Goal: Task Accomplishment & Management: Complete application form

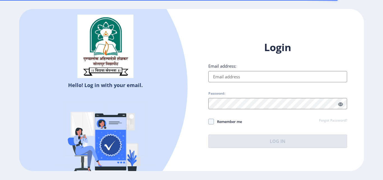
click at [228, 76] on input "Email address:" at bounding box center [277, 76] width 139 height 11
type input "[EMAIL_ADDRESS][DOMAIN_NAME]"
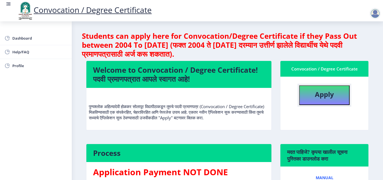
click at [329, 98] on b "Apply" at bounding box center [324, 93] width 19 height 9
select select
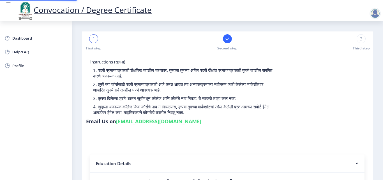
type input "2015032500206062"
select select "Regular"
select select "2018"
select select "May"
select select "Grade A"
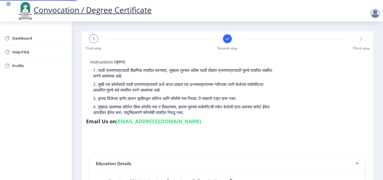
type input "589780"
type input "KHAN MOHSIN SHAHID"
type input "SHABANA"
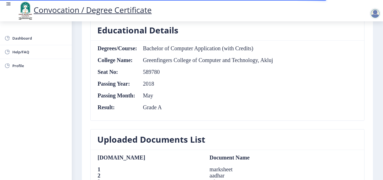
scroll to position [265, 0]
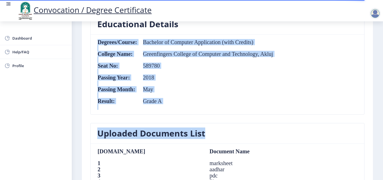
drag, startPoint x: 375, startPoint y: 112, endPoint x: 377, endPoint y: 129, distance: 17.2
click at [377, 129] on nb-layout-column "First step Second step 3 Third step Solapur University Application Form for Con…" at bounding box center [227, 76] width 311 height 638
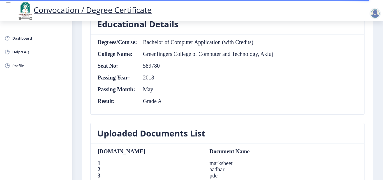
click at [297, 96] on nb-card-body "Degrees/Course: Bachelor of Computer Application (with Credits) College Name: G…" at bounding box center [226, 74] width 273 height 80
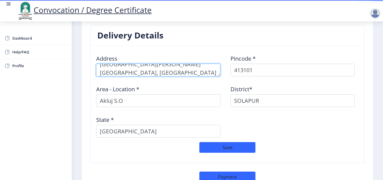
scroll to position [292, 0]
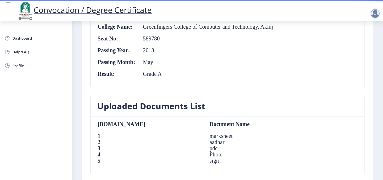
drag, startPoint x: 381, startPoint y: 93, endPoint x: 382, endPoint y: 111, distance: 18.5
click at [382, 111] on div "Convocation / Degree Certificate Dashboard Help/FAQ Profile First step Second s…" at bounding box center [191, 90] width 383 height 180
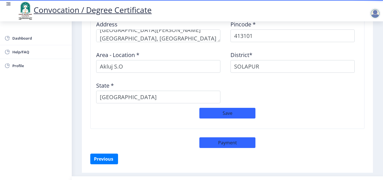
scroll to position [491, 0]
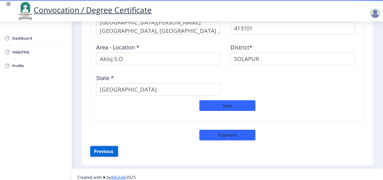
click at [101, 148] on button "Previous ‍" at bounding box center [104, 151] width 28 height 11
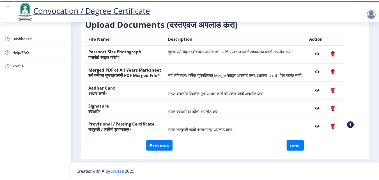
scroll to position [103, 0]
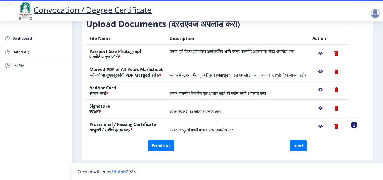
click at [327, 48] on nb-action at bounding box center [320, 53] width 16 height 10
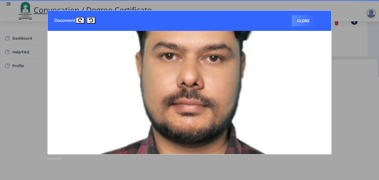
scroll to position [86, 0]
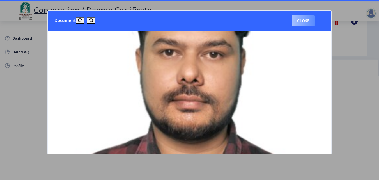
click at [310, 23] on button "Close" at bounding box center [302, 20] width 23 height 11
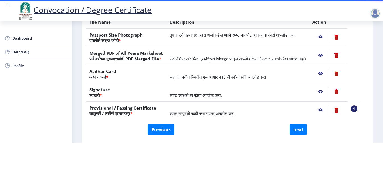
scroll to position [71, 0]
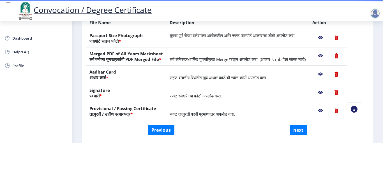
click at [328, 51] on nb-action at bounding box center [320, 56] width 16 height 10
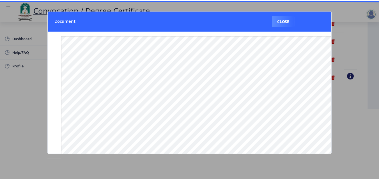
scroll to position [0, 0]
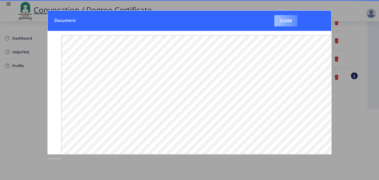
click at [290, 23] on button "Close" at bounding box center [285, 20] width 23 height 11
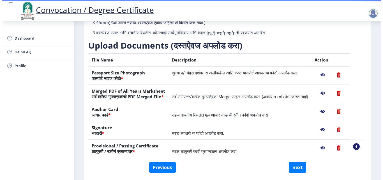
scroll to position [48, 0]
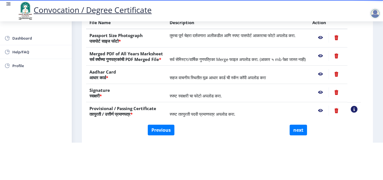
click at [326, 73] on nb-action at bounding box center [320, 74] width 16 height 10
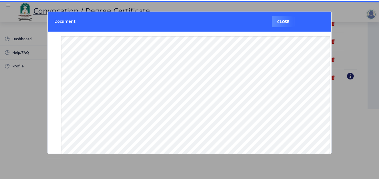
scroll to position [0, 0]
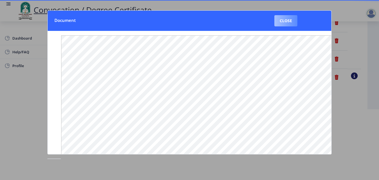
click at [291, 23] on button "Close" at bounding box center [285, 20] width 23 height 11
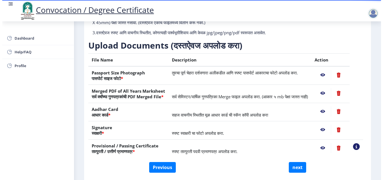
scroll to position [48, 0]
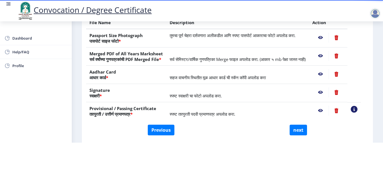
click at [327, 90] on nb-action at bounding box center [320, 92] width 16 height 10
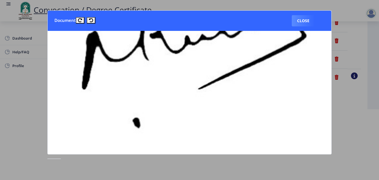
scroll to position [175, 0]
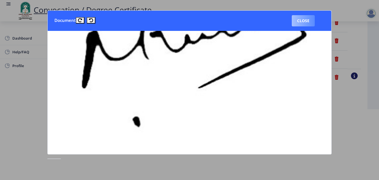
click at [307, 23] on button "Close" at bounding box center [302, 20] width 23 height 11
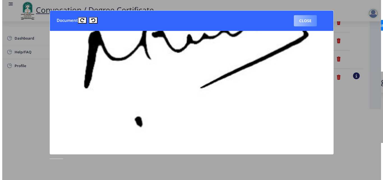
scroll to position [48, 0]
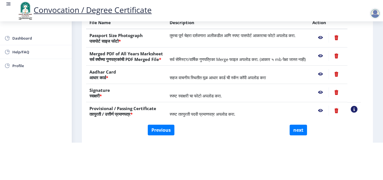
click at [328, 109] on nb-action at bounding box center [320, 110] width 16 height 10
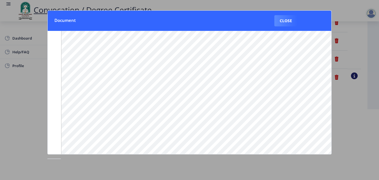
scroll to position [22, 0]
click at [286, 21] on button "Close" at bounding box center [285, 20] width 23 height 11
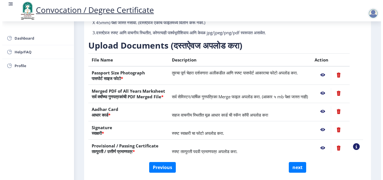
scroll to position [48, 0]
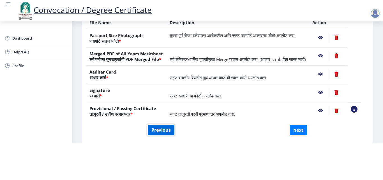
click at [155, 127] on button "Previous" at bounding box center [161, 129] width 27 height 11
select select "Regular"
select select "2018"
select select "May"
select select "Grade A"
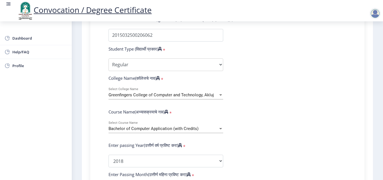
scroll to position [162, 0]
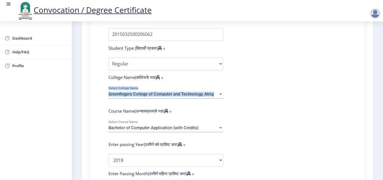
drag, startPoint x: 380, startPoint y: 78, endPoint x: 381, endPoint y: 92, distance: 14.3
click at [381, 92] on nb-layout-column "1 First step Second step Third step Instructions (सूचना) 1. पदवी प्रमाणपत्रासाठ…" at bounding box center [227, 113] width 311 height 508
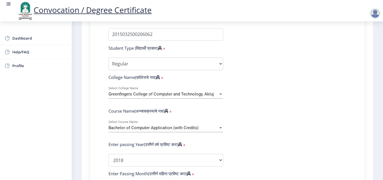
click at [319, 96] on form "Enter Your PRN Number (तुमचा पीआरएन (कायम नोंदणी क्रमांक) एंटर करा) * Student T…" at bounding box center [227, 164] width 246 height 297
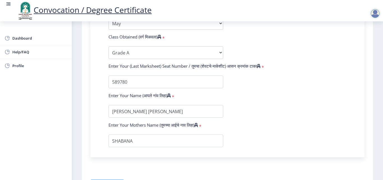
scroll to position [367, 0]
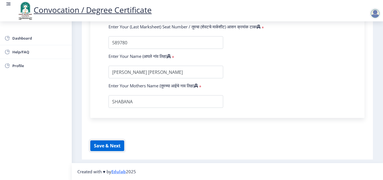
click at [118, 146] on button "Save & Next" at bounding box center [107, 145] width 34 height 11
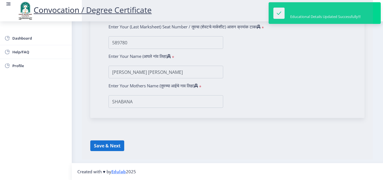
select select
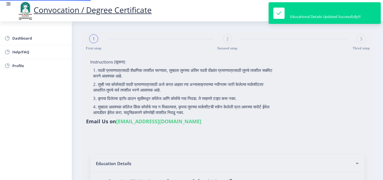
type input "2015032500206062"
select select "Regular"
select select "2018"
select select "May"
select select "Grade A"
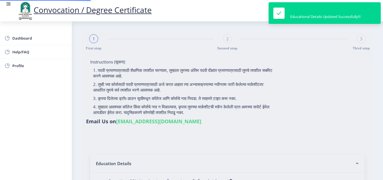
type input "589780"
type input "KHAN MOHSIN SHAHID"
type input "SHABANA"
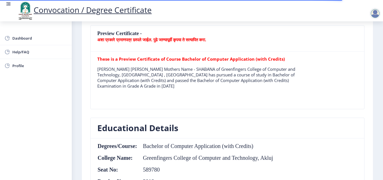
scroll to position [162, 0]
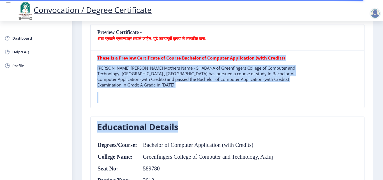
drag, startPoint x: 378, startPoint y: 90, endPoint x: 379, endPoint y: 122, distance: 32.0
click at [379, 122] on nb-layout-column "First step Second step 3 Third step Solapur University Application Form for Con…" at bounding box center [227, 178] width 311 height 638
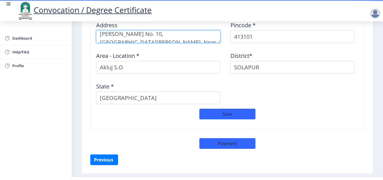
scroll to position [491, 0]
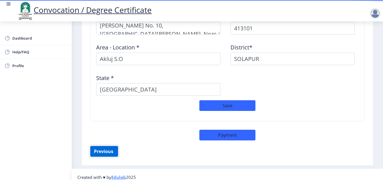
click at [107, 148] on button "Previous ‍" at bounding box center [104, 151] width 28 height 11
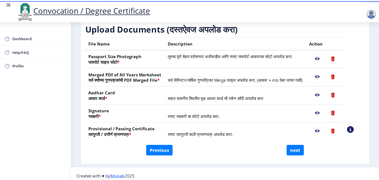
scroll to position [87, 0]
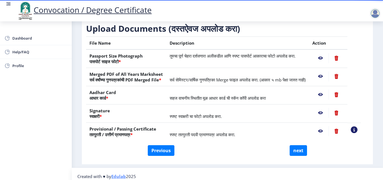
click at [327, 63] on nb-action at bounding box center [320, 58] width 16 height 10
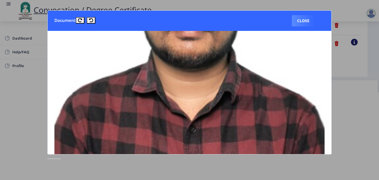
scroll to position [155, 0]
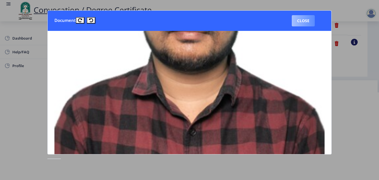
click at [303, 23] on button "Close" at bounding box center [302, 20] width 23 height 11
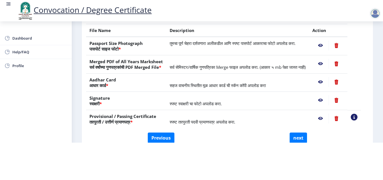
scroll to position [61, 0]
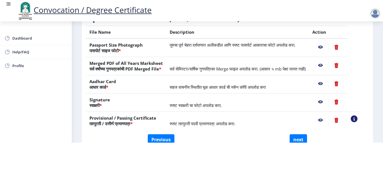
click at [324, 61] on nb-action at bounding box center [320, 65] width 16 height 10
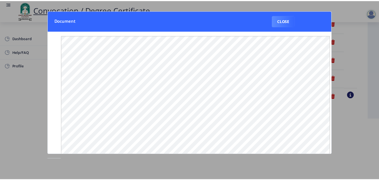
scroll to position [0, 0]
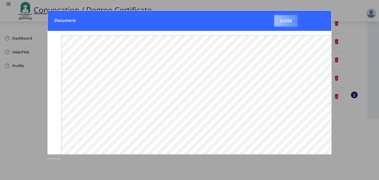
click at [280, 24] on button "Close" at bounding box center [285, 20] width 23 height 11
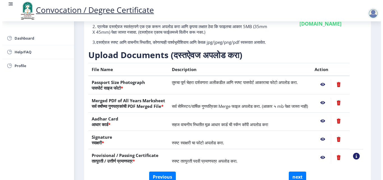
scroll to position [48, 0]
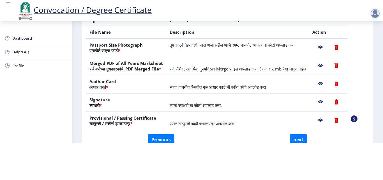
click at [328, 83] on nb-action at bounding box center [320, 83] width 16 height 10
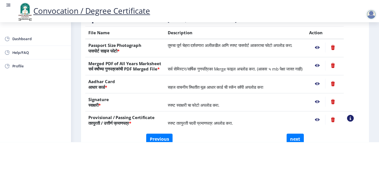
scroll to position [0, 0]
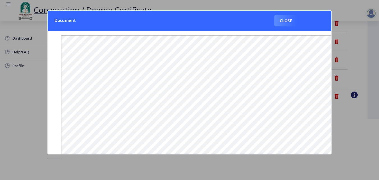
click at [280, 27] on nb-card-header "Document Close" at bounding box center [189, 21] width 283 height 20
click at [284, 24] on button "Close" at bounding box center [285, 20] width 23 height 11
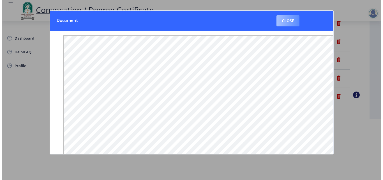
scroll to position [48, 0]
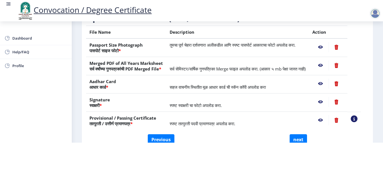
click at [325, 103] on nb-action at bounding box center [320, 102] width 16 height 10
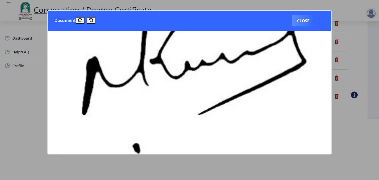
scroll to position [152, 0]
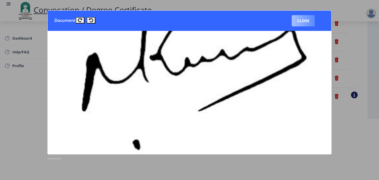
click at [304, 22] on button "Close" at bounding box center [302, 20] width 23 height 11
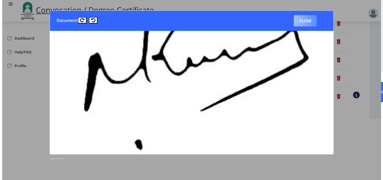
scroll to position [48, 0]
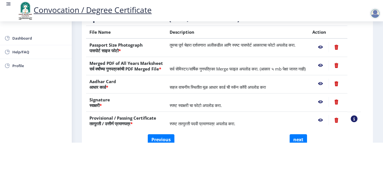
click at [326, 120] on nb-action at bounding box center [320, 120] width 16 height 10
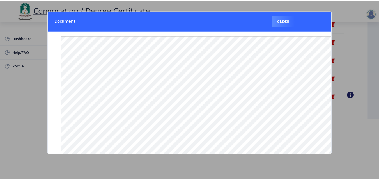
scroll to position [0, 0]
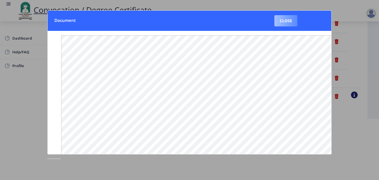
click at [287, 22] on button "Close" at bounding box center [285, 20] width 23 height 11
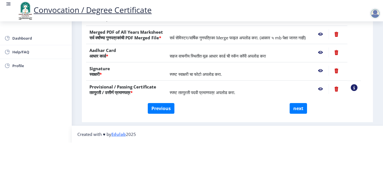
scroll to position [103, 0]
click at [296, 103] on button "next" at bounding box center [297, 108] width 17 height 11
select select
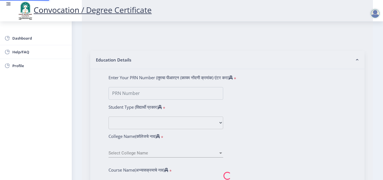
scroll to position [0, 0]
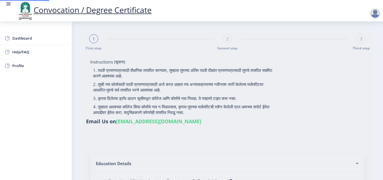
select select
type input "[PERSON_NAME] [PERSON_NAME]"
select select
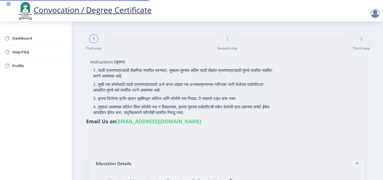
type input "2015032500206062"
select select "Regular"
select select "2018"
select select "May"
select select "Grade A"
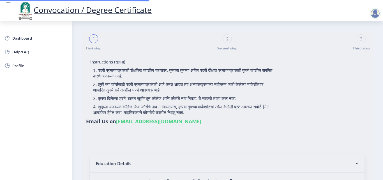
type input "589780"
type input "KHAN MOHSIN SHAHID"
type input "SHABANA"
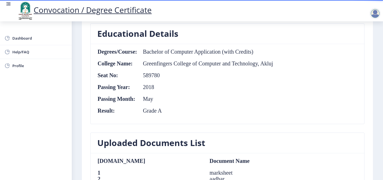
scroll to position [275, 0]
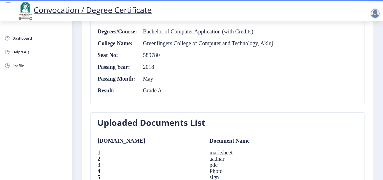
drag, startPoint x: 381, startPoint y: 118, endPoint x: 382, endPoint y: 154, distance: 35.9
click at [382, 154] on div "Convocation / Degree Certificate Dashboard Help/FAQ Profile First step Second s…" at bounding box center [191, 90] width 383 height 180
click at [288, 161] on td "pdc" at bounding box center [254, 164] width 101 height 6
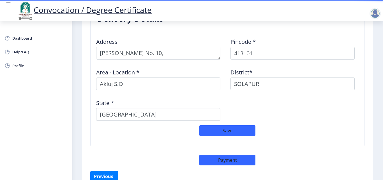
scroll to position [487, 0]
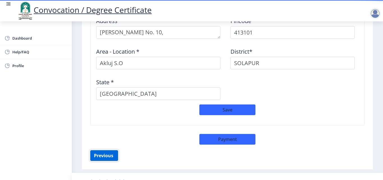
click at [108, 153] on button "Previous ‍" at bounding box center [104, 155] width 28 height 11
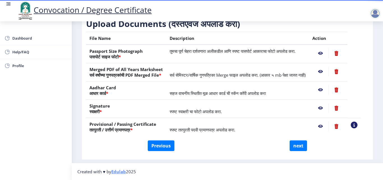
scroll to position [103, 0]
click at [344, 49] on nb-action at bounding box center [335, 53] width 15 height 10
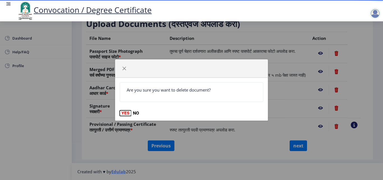
click at [126, 113] on button "YES" at bounding box center [125, 113] width 11 height 6
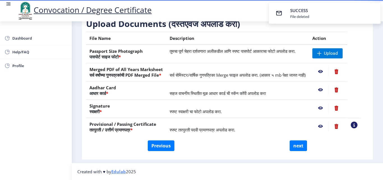
click at [344, 108] on nb-action at bounding box center [335, 108] width 15 height 10
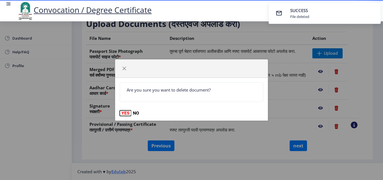
click at [127, 116] on button "YES" at bounding box center [125, 113] width 11 height 6
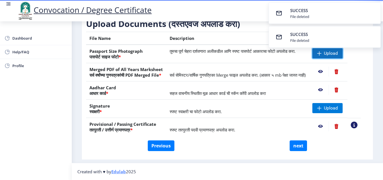
click at [330, 50] on span "Upload" at bounding box center [331, 53] width 14 height 6
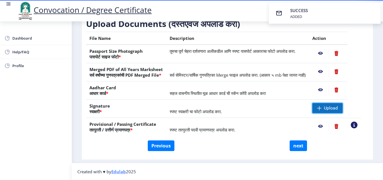
click at [331, 105] on span "Upload" at bounding box center [331, 108] width 14 height 6
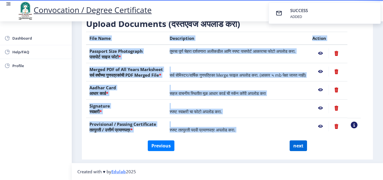
drag, startPoint x: 301, startPoint y: 139, endPoint x: 300, endPoint y: 143, distance: 3.6
click at [300, 143] on div "Instructions (सूचना) 1. कृपया लक्षात घ्या की तुम्हाला मूळ दस्तऐवजांच्या स्कॅन क…" at bounding box center [227, 58] width 285 height 195
click at [300, 143] on button "next" at bounding box center [297, 145] width 17 height 11
select select
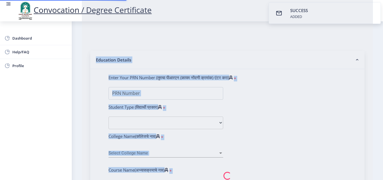
scroll to position [0, 0]
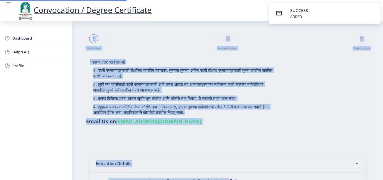
select select
type input "2015032500206062"
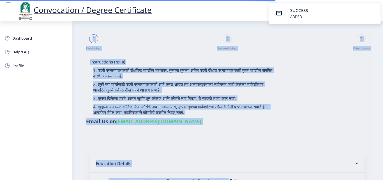
select select "Regular"
select select "2018"
select select "May"
select select "Grade A"
type input "589780"
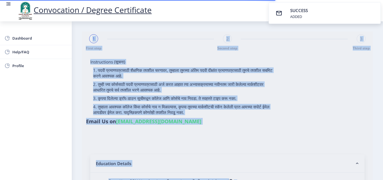
type input "KHAN MOHSIN SHAHID"
type input "SHABANA"
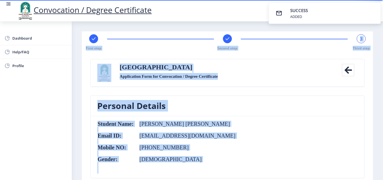
click at [229, 123] on nb-card-body "Student Name: Khan Mohsin Shahid Email ID: mkbest15@gmail.com Mobile NO: +91 90…" at bounding box center [226, 147] width 273 height 62
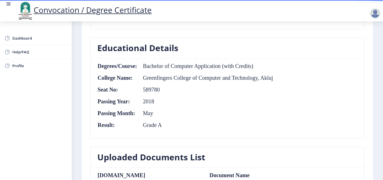
scroll to position [240, 0]
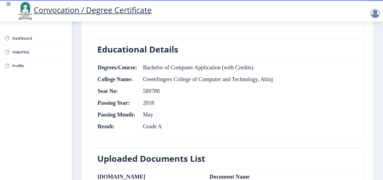
drag, startPoint x: 377, startPoint y: 103, endPoint x: 379, endPoint y: 127, distance: 24.2
click at [379, 127] on nb-layout-column "First step Second step 3 Third step Solapur University Application Form for Con…" at bounding box center [227, 101] width 311 height 638
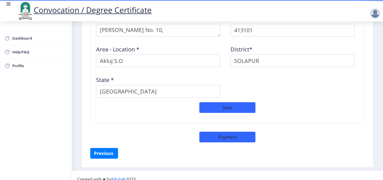
scroll to position [490, 0]
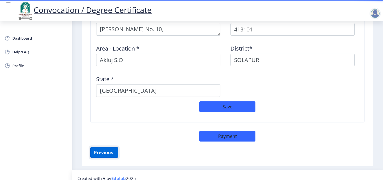
click at [102, 147] on button "Previous ‍" at bounding box center [104, 152] width 28 height 11
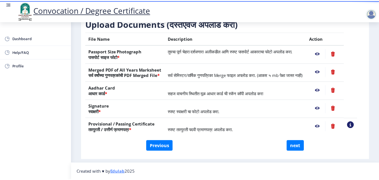
scroll to position [103, 0]
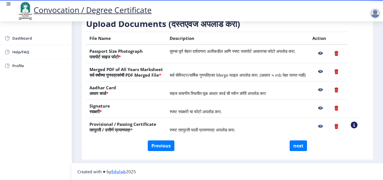
click at [327, 48] on nb-action at bounding box center [320, 53] width 16 height 10
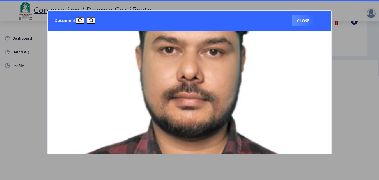
scroll to position [54, 0]
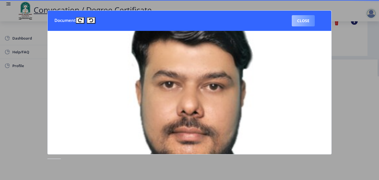
click at [303, 26] on button "Close" at bounding box center [302, 20] width 23 height 11
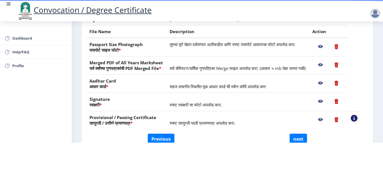
scroll to position [54, 0]
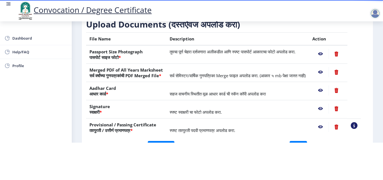
click at [326, 67] on nb-action at bounding box center [320, 72] width 16 height 10
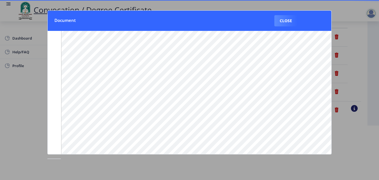
scroll to position [85, 0]
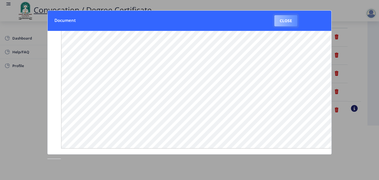
click at [283, 24] on button "Close" at bounding box center [285, 20] width 23 height 11
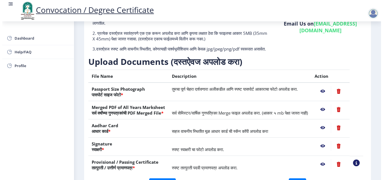
scroll to position [48, 0]
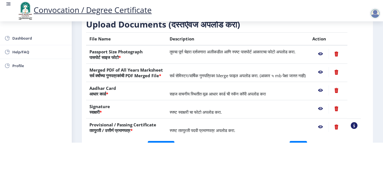
click at [326, 90] on nb-action at bounding box center [320, 90] width 16 height 10
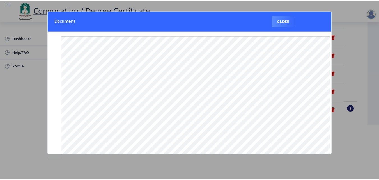
scroll to position [0, 0]
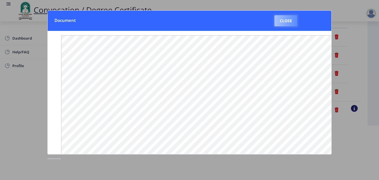
click at [286, 25] on button "Close" at bounding box center [285, 20] width 23 height 11
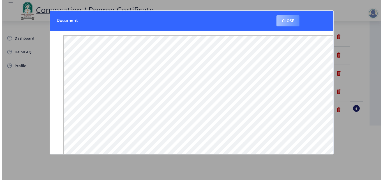
scroll to position [48, 0]
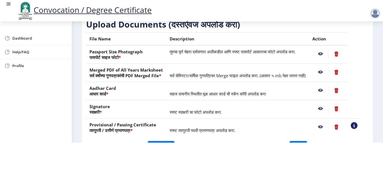
click at [328, 126] on nb-action at bounding box center [320, 127] width 16 height 10
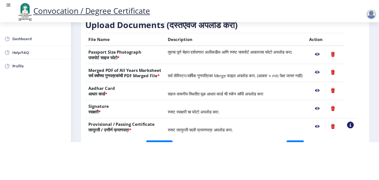
scroll to position [0, 0]
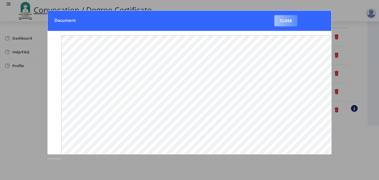
click at [286, 23] on button "Close" at bounding box center [285, 20] width 23 height 11
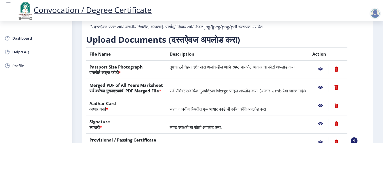
scroll to position [39, 0]
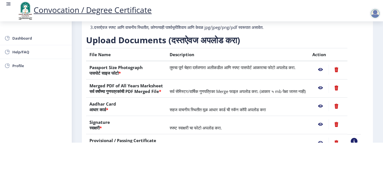
click at [326, 64] on nb-action at bounding box center [320, 69] width 16 height 10
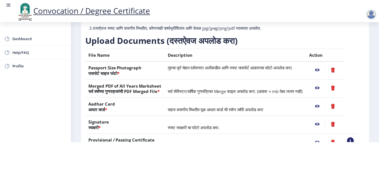
scroll to position [0, 0]
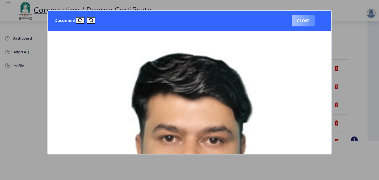
click at [308, 18] on button "Close" at bounding box center [302, 20] width 23 height 11
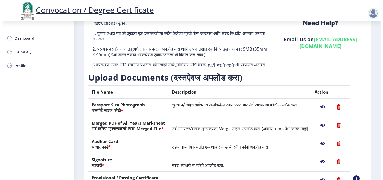
scroll to position [39, 0]
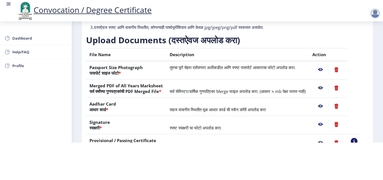
click at [326, 92] on nb-action at bounding box center [320, 88] width 16 height 10
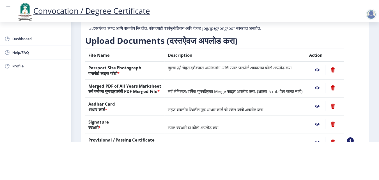
scroll to position [0, 0]
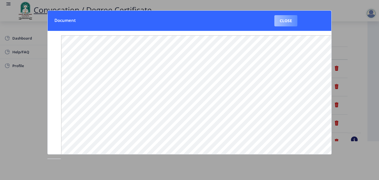
click at [280, 19] on button "Close" at bounding box center [285, 20] width 23 height 11
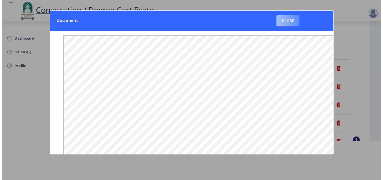
scroll to position [39, 0]
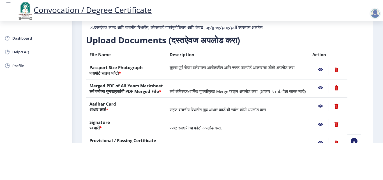
click at [327, 111] on nb-action at bounding box center [320, 106] width 16 height 10
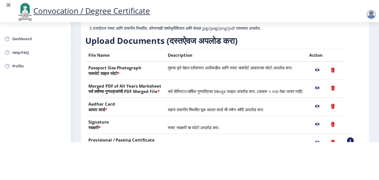
scroll to position [0, 0]
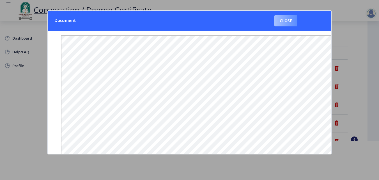
click at [287, 23] on button "Close" at bounding box center [285, 20] width 23 height 11
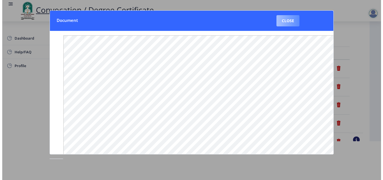
scroll to position [39, 0]
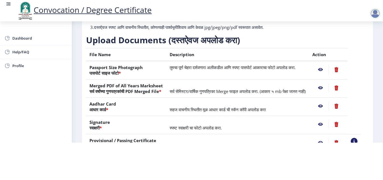
click at [328, 129] on nb-action at bounding box center [320, 124] width 16 height 10
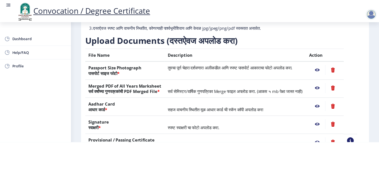
scroll to position [0, 0]
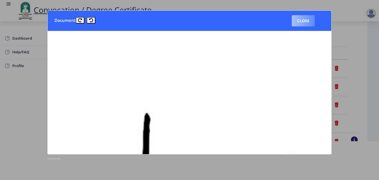
click at [300, 23] on button "Close" at bounding box center [302, 20] width 23 height 11
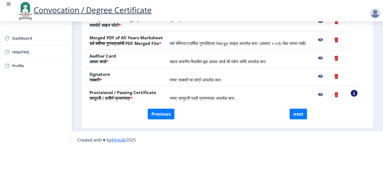
scroll to position [90, 0]
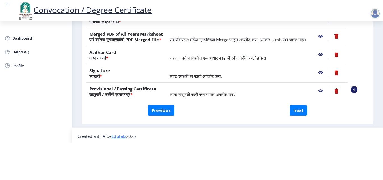
click at [326, 96] on nb-action at bounding box center [320, 91] width 16 height 10
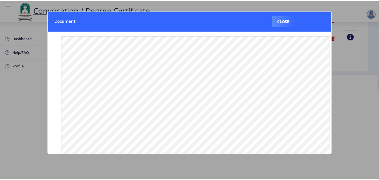
scroll to position [0, 0]
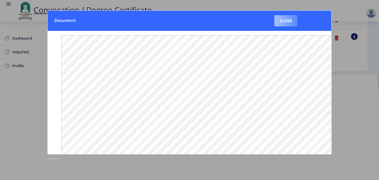
click at [281, 22] on button "Close" at bounding box center [285, 20] width 23 height 11
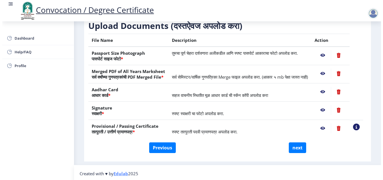
scroll to position [48, 0]
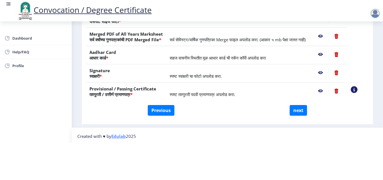
click at [328, 72] on nb-action at bounding box center [320, 73] width 16 height 10
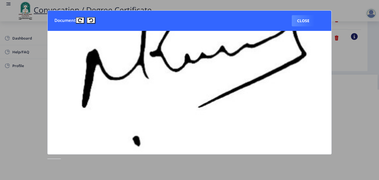
scroll to position [161, 0]
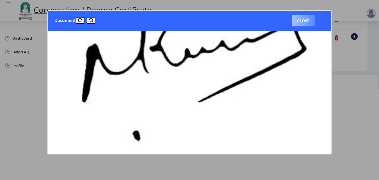
click at [301, 21] on button "Close" at bounding box center [302, 20] width 23 height 11
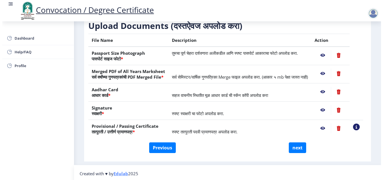
scroll to position [48, 0]
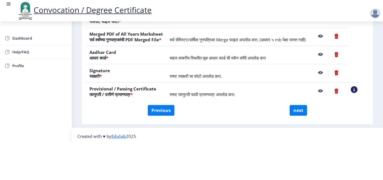
click at [322, 89] on nb-action at bounding box center [320, 91] width 16 height 10
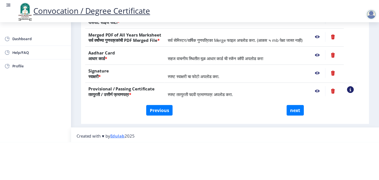
scroll to position [0, 0]
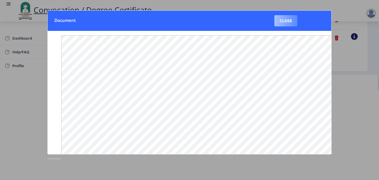
click at [289, 21] on button "Close" at bounding box center [285, 20] width 23 height 11
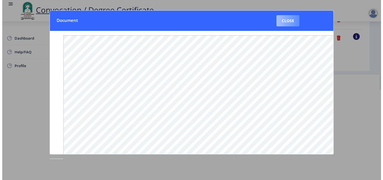
scroll to position [48, 0]
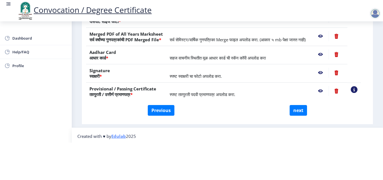
click at [325, 90] on nb-action at bounding box center [320, 91] width 16 height 10
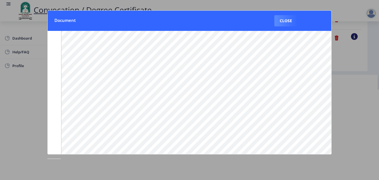
scroll to position [39, 0]
click at [288, 21] on button "Close" at bounding box center [285, 20] width 23 height 11
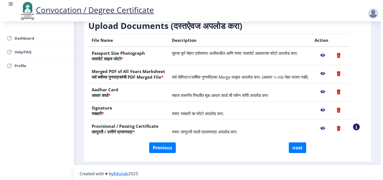
scroll to position [48, 0]
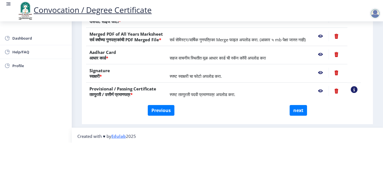
click at [328, 70] on nb-action at bounding box center [320, 73] width 16 height 10
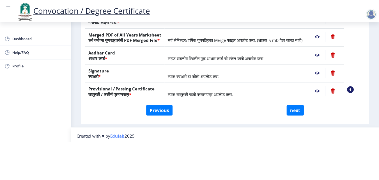
scroll to position [0, 0]
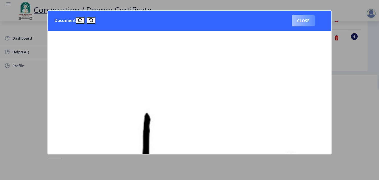
click at [300, 25] on button "Close" at bounding box center [302, 20] width 23 height 11
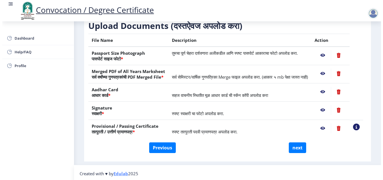
scroll to position [48, 0]
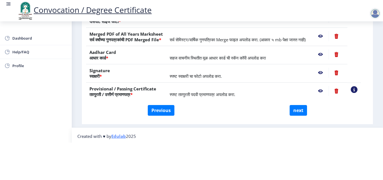
click at [326, 55] on nb-action at bounding box center [320, 54] width 16 height 10
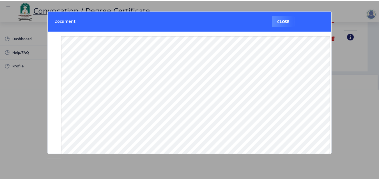
scroll to position [0, 0]
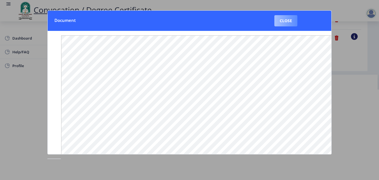
click at [290, 25] on button "Close" at bounding box center [285, 20] width 23 height 11
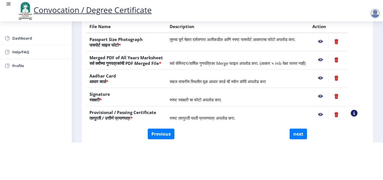
scroll to position [66, 0]
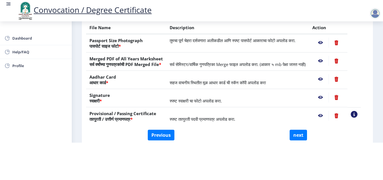
click at [328, 78] on nb-action at bounding box center [320, 79] width 16 height 10
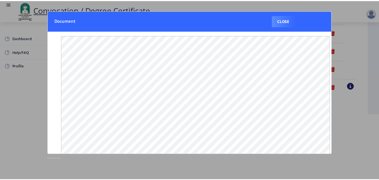
scroll to position [0, 0]
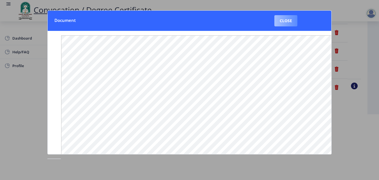
click at [277, 20] on button "Close" at bounding box center [285, 20] width 23 height 11
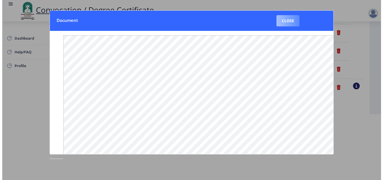
scroll to position [48, 0]
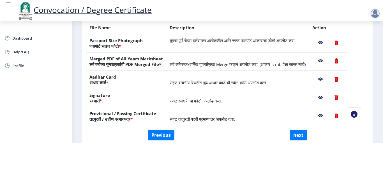
click at [327, 56] on nb-action at bounding box center [320, 61] width 16 height 10
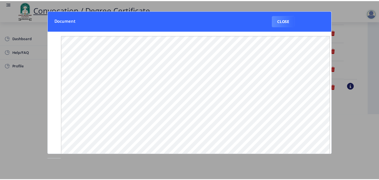
scroll to position [0, 0]
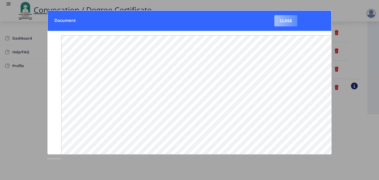
click at [284, 18] on button "Close" at bounding box center [285, 20] width 23 height 11
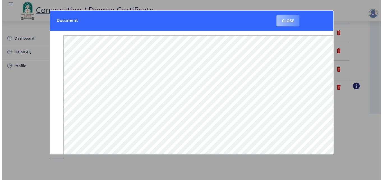
scroll to position [48, 0]
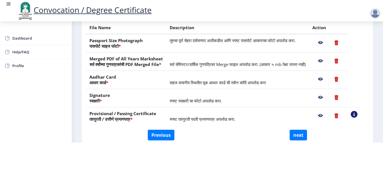
click at [326, 38] on nb-action at bounding box center [320, 43] width 16 height 10
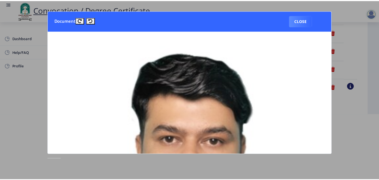
scroll to position [0, 0]
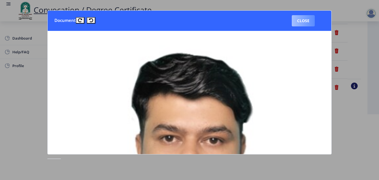
click at [307, 20] on button "Close" at bounding box center [302, 20] width 23 height 11
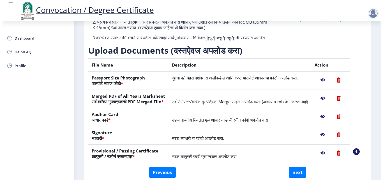
scroll to position [48, 0]
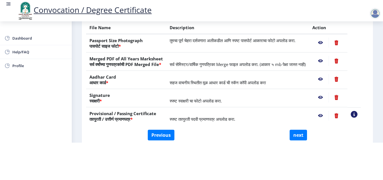
click at [324, 38] on nb-action at bounding box center [320, 43] width 16 height 10
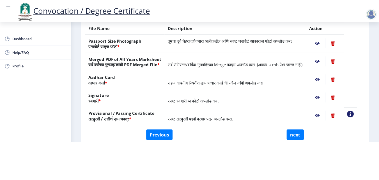
scroll to position [0, 0]
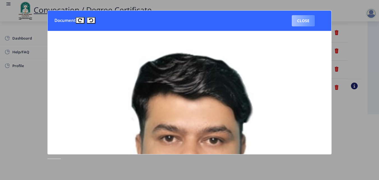
click at [305, 17] on button "Close" at bounding box center [302, 20] width 23 height 11
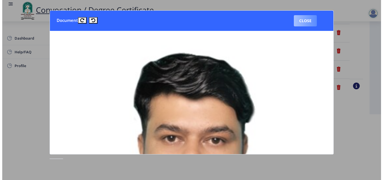
scroll to position [48, 0]
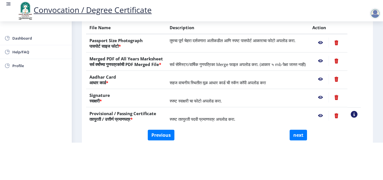
click at [326, 57] on nb-action at bounding box center [320, 61] width 16 height 10
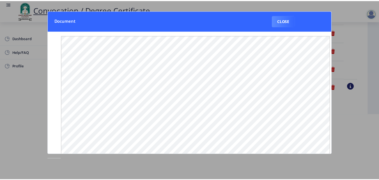
scroll to position [0, 0]
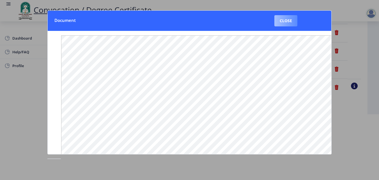
click at [287, 25] on button "Close" at bounding box center [285, 20] width 23 height 11
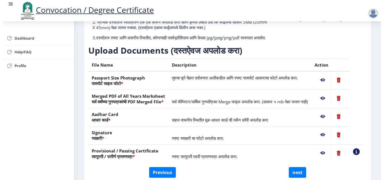
scroll to position [48, 0]
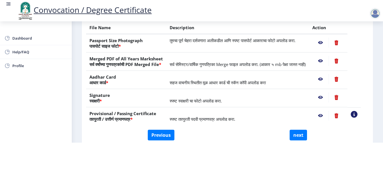
click at [327, 80] on nb-action at bounding box center [320, 79] width 16 height 10
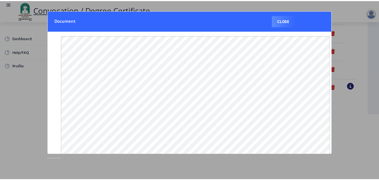
scroll to position [0, 0]
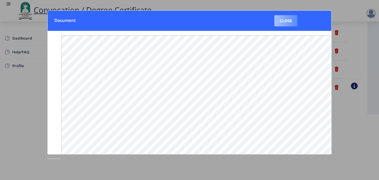
click at [289, 25] on button "Close" at bounding box center [285, 20] width 23 height 11
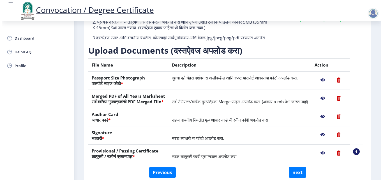
scroll to position [48, 0]
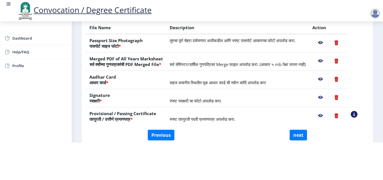
click at [328, 98] on nb-action at bounding box center [320, 97] width 16 height 10
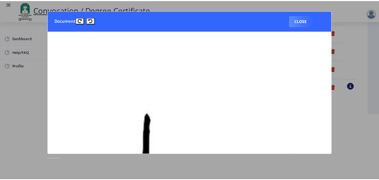
scroll to position [0, 0]
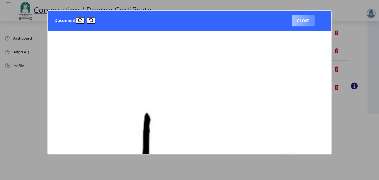
click at [302, 21] on button "Close" at bounding box center [302, 20] width 23 height 11
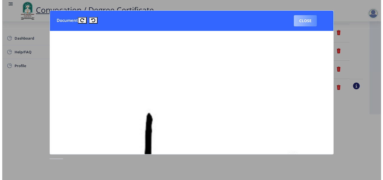
scroll to position [48, 0]
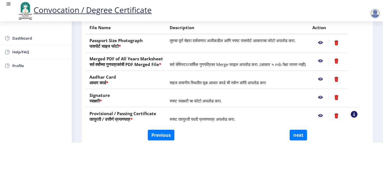
click at [325, 114] on nb-action at bounding box center [320, 115] width 16 height 10
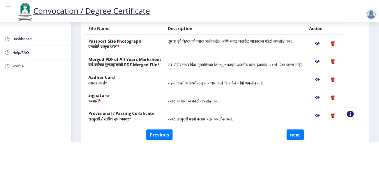
scroll to position [0, 0]
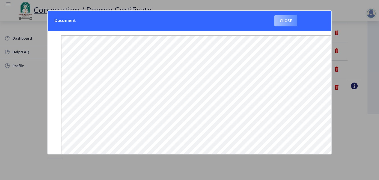
click at [287, 20] on button "Close" at bounding box center [285, 20] width 23 height 11
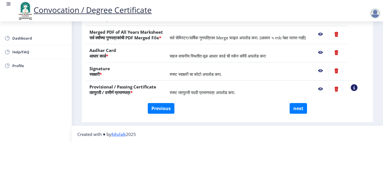
scroll to position [94, 0]
click at [294, 109] on button "next" at bounding box center [297, 108] width 17 height 11
select select
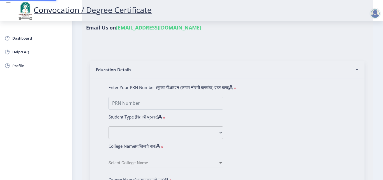
scroll to position [0, 0]
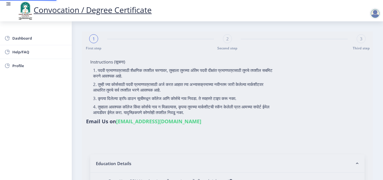
select select
type input "2015032500206062"
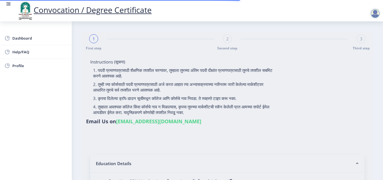
select select "Regular"
select select "2018"
select select "May"
select select "Grade A"
type input "589780"
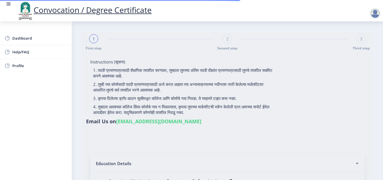
type input "KHAN MOHSIN SHAHID"
type input "SHABANA"
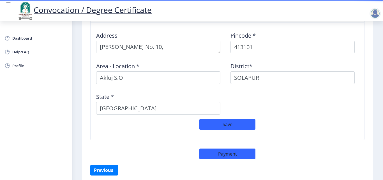
scroll to position [491, 0]
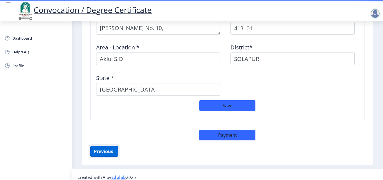
click at [108, 146] on button "Previous ‍" at bounding box center [104, 151] width 28 height 11
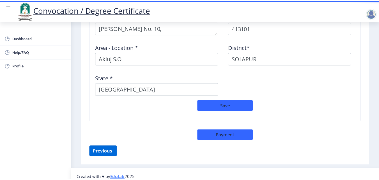
scroll to position [103, 0]
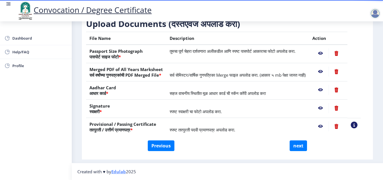
click at [327, 48] on nb-action at bounding box center [320, 53] width 16 height 10
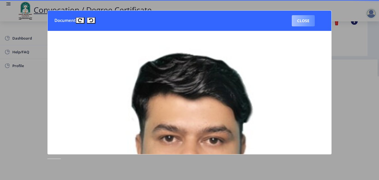
click at [299, 25] on button "Close" at bounding box center [302, 20] width 23 height 11
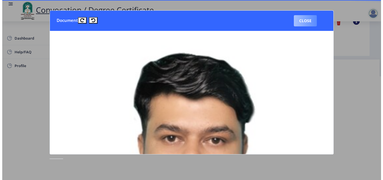
scroll to position [48, 0]
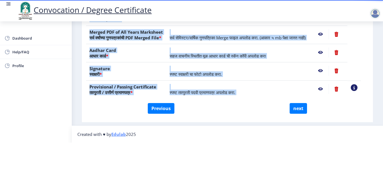
drag, startPoint x: 382, startPoint y: 136, endPoint x: 382, endPoint y: 108, distance: 28.6
click at [382, 108] on html "Convocation / Degree Certificate Dashboard Help/FAQ Profile First step 2 Second…" at bounding box center [191, 53] width 383 height 180
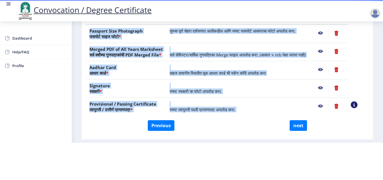
scroll to position [51, 0]
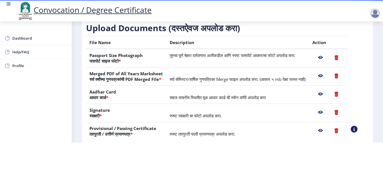
click at [326, 71] on nb-action at bounding box center [320, 76] width 16 height 10
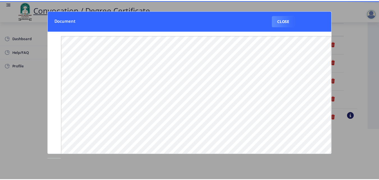
scroll to position [0, 0]
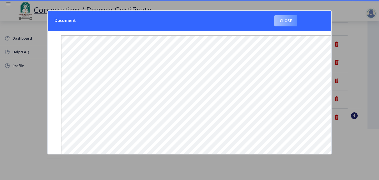
click at [279, 22] on button "Close" at bounding box center [285, 20] width 23 height 11
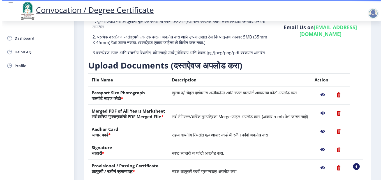
scroll to position [48, 0]
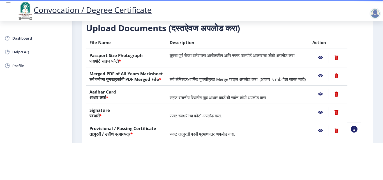
click at [328, 94] on nb-action at bounding box center [320, 94] width 16 height 10
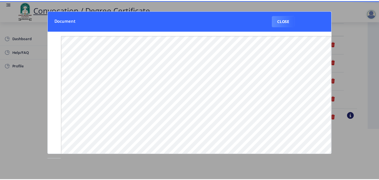
scroll to position [0, 0]
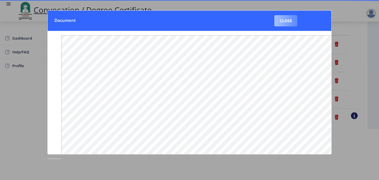
click at [289, 25] on button "Close" at bounding box center [285, 20] width 23 height 11
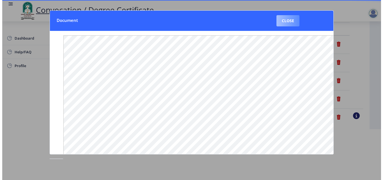
scroll to position [48, 0]
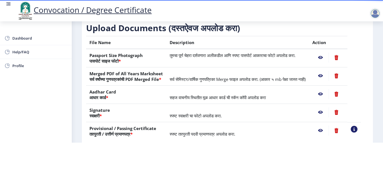
click at [328, 113] on nb-action at bounding box center [320, 112] width 16 height 10
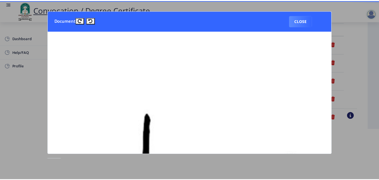
scroll to position [0, 0]
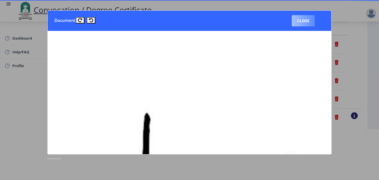
click at [303, 26] on button "Close" at bounding box center [302, 20] width 23 height 11
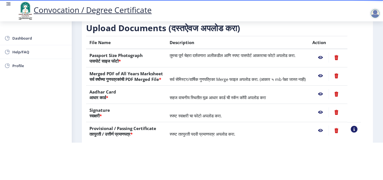
scroll to position [78, 0]
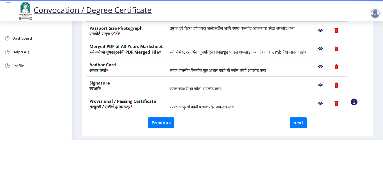
click at [327, 105] on nb-action at bounding box center [320, 103] width 16 height 10
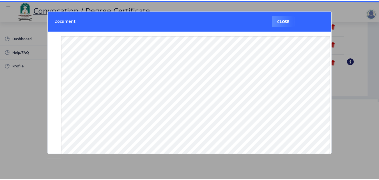
scroll to position [0, 0]
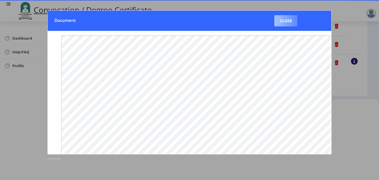
click at [296, 22] on button "Close" at bounding box center [285, 20] width 23 height 11
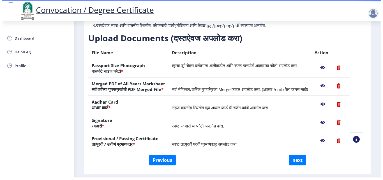
scroll to position [48, 0]
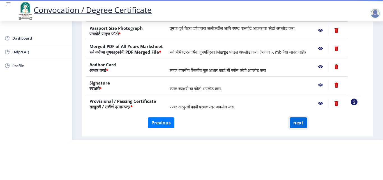
click at [291, 123] on button "next" at bounding box center [297, 122] width 17 height 11
select select
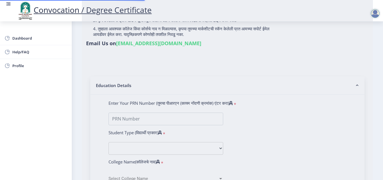
scroll to position [0, 0]
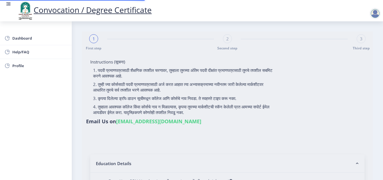
select select
type input "[PERSON_NAME] [PERSON_NAME]"
select select
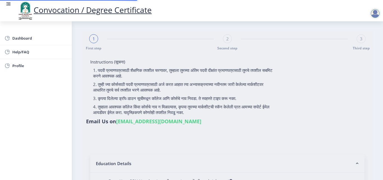
type input "[PERSON_NAME] [PERSON_NAME]"
type input "2015032500206062"
select select "Regular"
select select "2018"
select select "May"
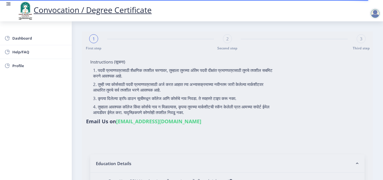
select select "Grade A"
type input "589780"
type input "KHAN MOHSIN SHAHID"
type input "SHABANA"
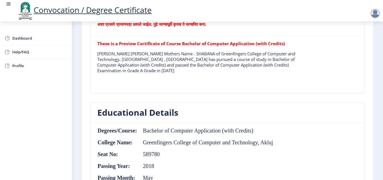
scroll to position [491, 0]
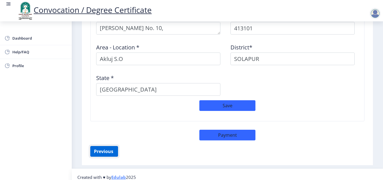
click at [102, 146] on button "Previous ‍" at bounding box center [104, 151] width 28 height 11
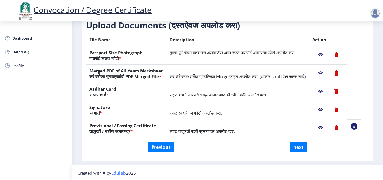
scroll to position [103, 0]
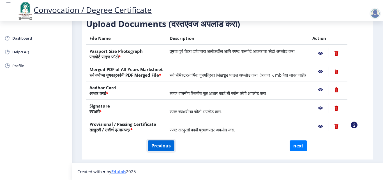
click at [155, 150] on button "Previous" at bounding box center [161, 145] width 27 height 11
select select "Regular"
select select "2018"
select select "May"
select select "Grade A"
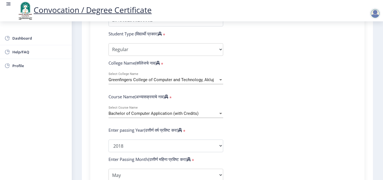
scroll to position [177, 0]
drag, startPoint x: 378, startPoint y: 98, endPoint x: 380, endPoint y: 109, distance: 11.6
click at [380, 109] on nb-layout-column "1 First step Second step Third step Instructions (सूचना) 1. पदवी प्रमाणपत्रासाठ…" at bounding box center [227, 99] width 311 height 508
click at [351, 100] on div "Enter Your PRN Number (तुमचा पीआरएन (कायम नोंदणी क्रमांक) एंटर करा) * Student T…" at bounding box center [227, 149] width 254 height 297
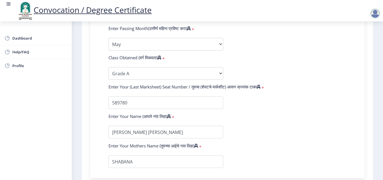
scroll to position [303, 0]
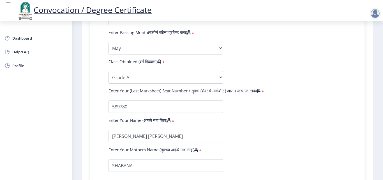
drag, startPoint x: 380, startPoint y: 122, endPoint x: 382, endPoint y: 130, distance: 7.7
click at [382, 130] on div "Convocation / Degree Certificate Dashboard Help/FAQ Profile 1 First step Second…" at bounding box center [191, 90] width 383 height 180
click at [328, 114] on form "Enter Your PRN Number (तुमचा पीआरएन (कायम नोंदणी क्रमांक) एंटर करा) * Student T…" at bounding box center [227, 23] width 246 height 297
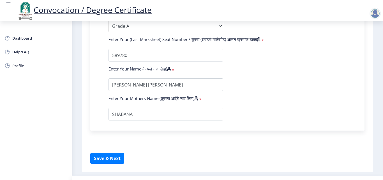
scroll to position [356, 0]
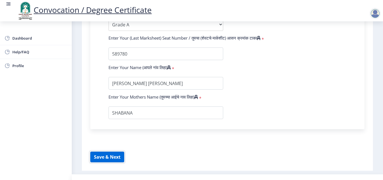
click at [120, 156] on button "Save & Next" at bounding box center [107, 156] width 34 height 11
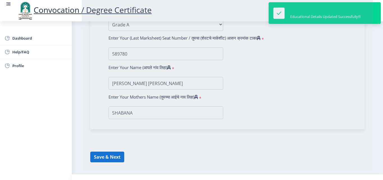
select select
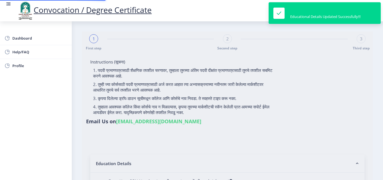
type input "2015032500206062"
select select "Regular"
select select "2018"
select select "May"
select select "Grade A"
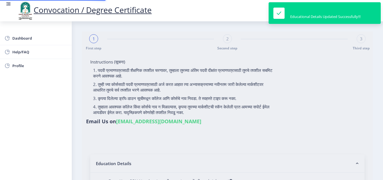
type input "589780"
type input "KHAN MOHSIN SHAHID"
type input "SHABANA"
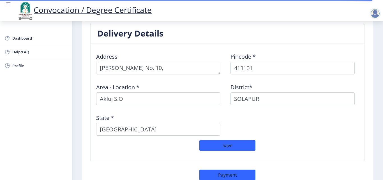
scroll to position [491, 0]
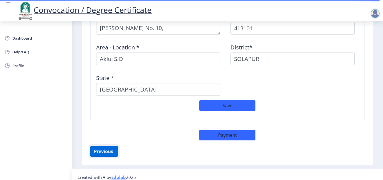
click at [110, 149] on button "Previous ‍" at bounding box center [104, 151] width 28 height 11
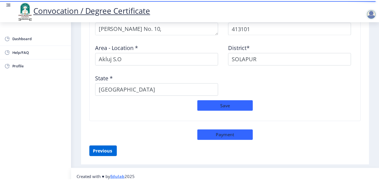
scroll to position [103, 0]
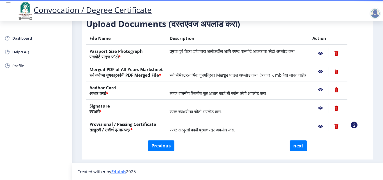
click at [328, 48] on nb-action at bounding box center [320, 53] width 16 height 10
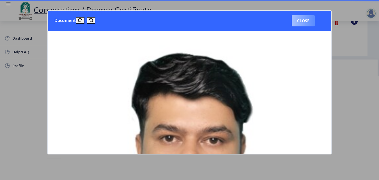
click at [308, 25] on button "Close" at bounding box center [302, 20] width 23 height 11
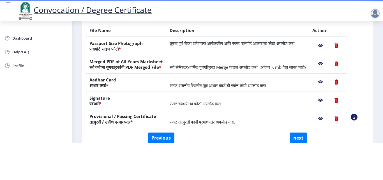
scroll to position [66, 0]
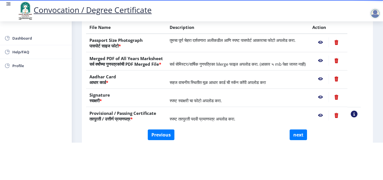
click at [324, 37] on nb-action at bounding box center [320, 42] width 16 height 10
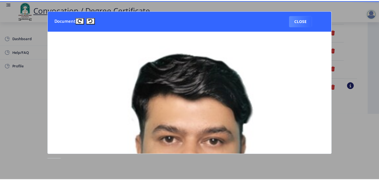
scroll to position [0, 0]
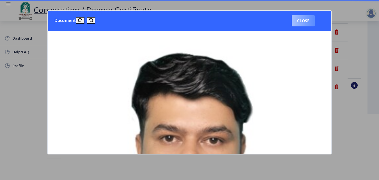
click at [304, 26] on button "Close" at bounding box center [302, 20] width 23 height 11
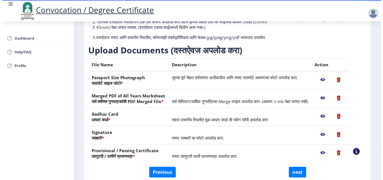
scroll to position [48, 0]
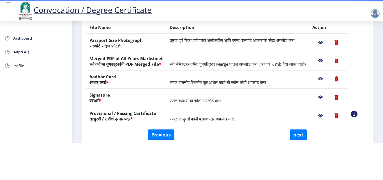
click at [326, 56] on nb-action at bounding box center [320, 60] width 16 height 10
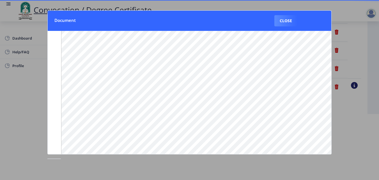
scroll to position [45, 0]
click at [288, 17] on button "Close" at bounding box center [285, 20] width 23 height 11
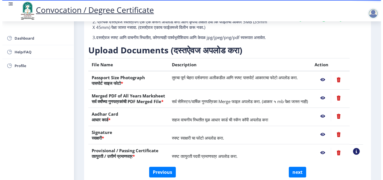
scroll to position [48, 0]
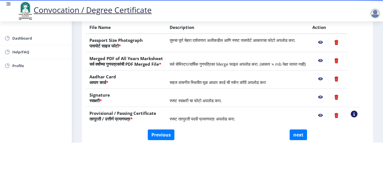
click at [326, 79] on nb-action at bounding box center [320, 79] width 16 height 10
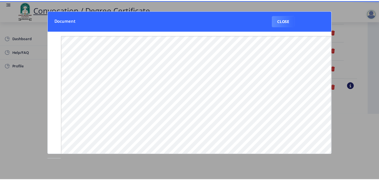
scroll to position [0, 0]
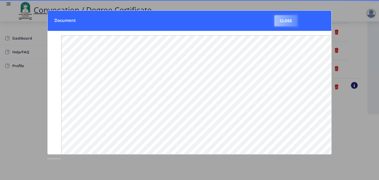
click at [289, 17] on button "Close" at bounding box center [285, 20] width 23 height 11
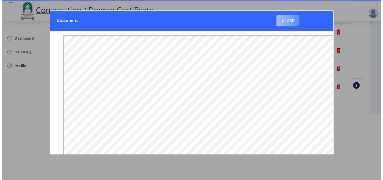
scroll to position [48, 0]
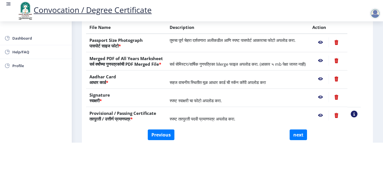
click at [328, 96] on nb-action at bounding box center [320, 97] width 16 height 10
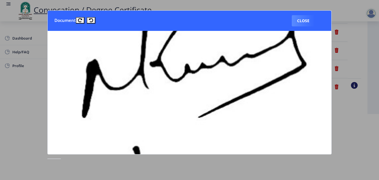
scroll to position [123, 0]
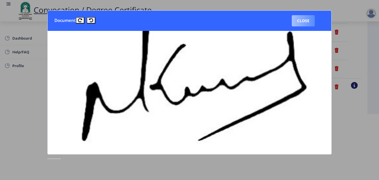
click at [304, 24] on button "Close" at bounding box center [302, 20] width 23 height 11
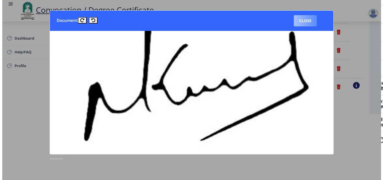
scroll to position [48, 0]
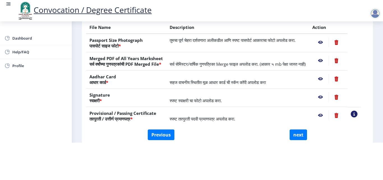
click at [327, 113] on nb-action at bounding box center [320, 115] width 16 height 10
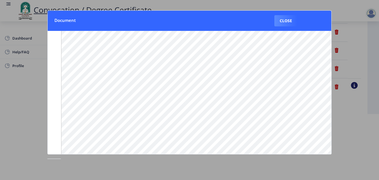
scroll to position [21, 0]
click at [283, 19] on button "Close" at bounding box center [285, 20] width 23 height 11
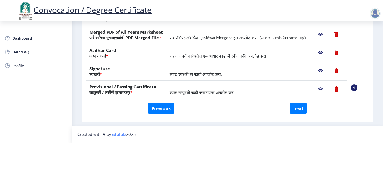
scroll to position [99, 0]
click at [302, 103] on button "next" at bounding box center [297, 108] width 17 height 11
select select
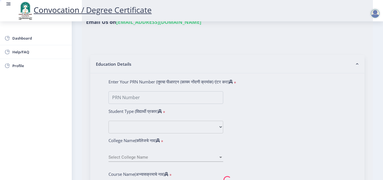
scroll to position [0, 0]
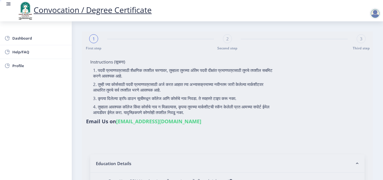
select select
type input "[PERSON_NAME] [PERSON_NAME]"
select select
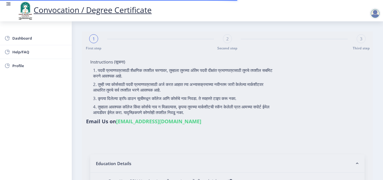
type input "2015032500206062"
select select "Regular"
select select "2018"
select select "May"
select select "Grade A"
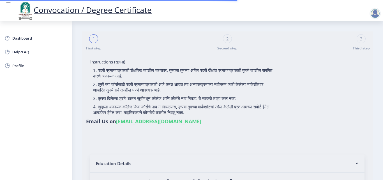
type input "589780"
type input "KHAN MOHSIN SHAHID"
type input "SHABANA"
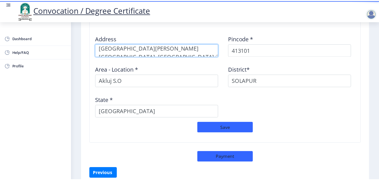
scroll to position [22, 0]
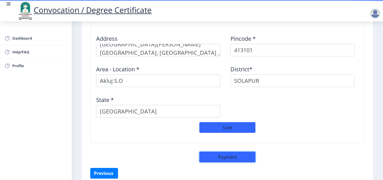
click at [231, 155] on button "Payment" at bounding box center [227, 156] width 56 height 11
select select "sealed"
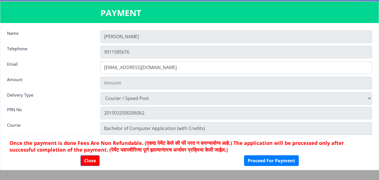
type input "2885"
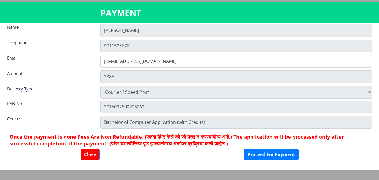
scroll to position [8, 0]
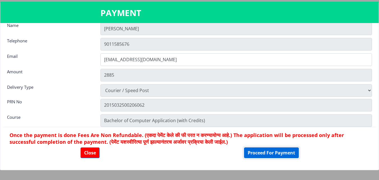
click at [271, 148] on button "Proceed For Payment" at bounding box center [271, 152] width 55 height 11
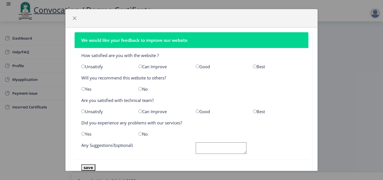
click at [196, 66] on input "radio" at bounding box center [198, 66] width 4 height 4
radio input "true"
click at [82, 91] on div "Yes" at bounding box center [105, 89] width 57 height 6
click at [83, 87] on input "radio" at bounding box center [83, 89] width 4 height 4
radio input "true"
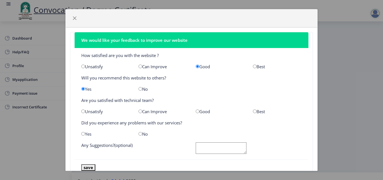
click at [196, 111] on input "radio" at bounding box center [198, 111] width 4 height 4
radio input "true"
click at [138, 133] on input "radio" at bounding box center [140, 134] width 4 height 4
radio input "true"
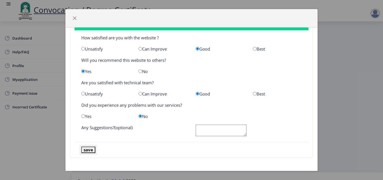
click at [91, 148] on button "save" at bounding box center [88, 149] width 14 height 6
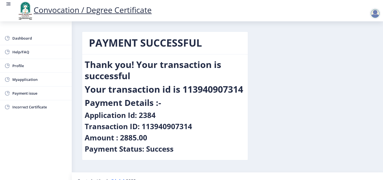
scroll to position [9, 0]
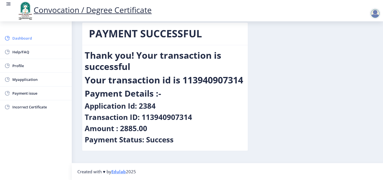
click at [30, 40] on span "Dashboard" at bounding box center [39, 38] width 55 height 7
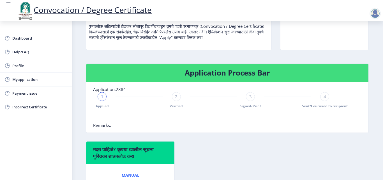
scroll to position [83, 0]
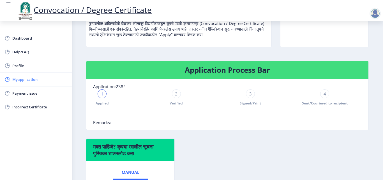
click at [39, 81] on span "Myapplication" at bounding box center [39, 79] width 55 height 7
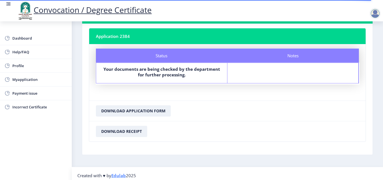
scroll to position [29, 0]
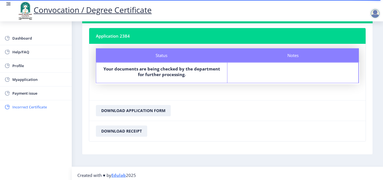
click at [40, 110] on span "Incorrect Certificate" at bounding box center [39, 106] width 55 height 7
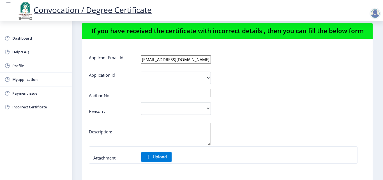
scroll to position [4, 0]
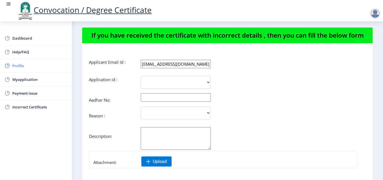
click at [27, 68] on span "Profile" at bounding box center [39, 65] width 55 height 7
select select
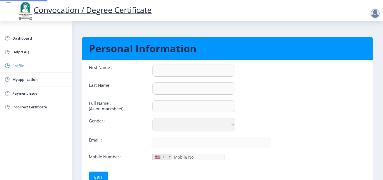
type input "[PERSON_NAME]"
type input "Khan"
type input "[PERSON_NAME] [PERSON_NAME]"
select select "[DEMOGRAPHIC_DATA]"
type input "[EMAIL_ADDRESS][DOMAIN_NAME]"
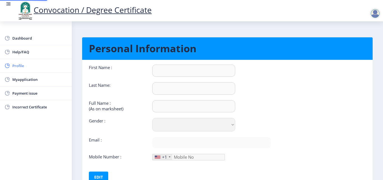
type input "9011585676"
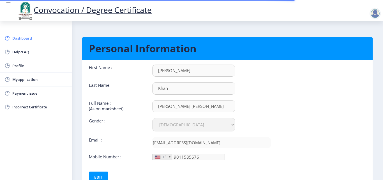
click at [30, 38] on span "Dashboard" at bounding box center [39, 38] width 55 height 7
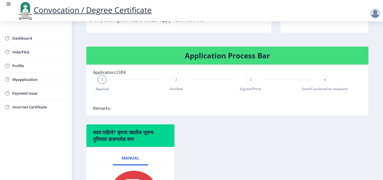
scroll to position [96, 0]
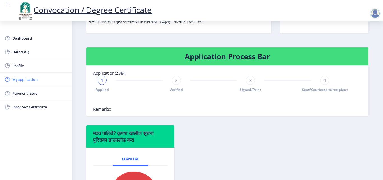
click at [27, 78] on span "Myapplication" at bounding box center [39, 79] width 55 height 7
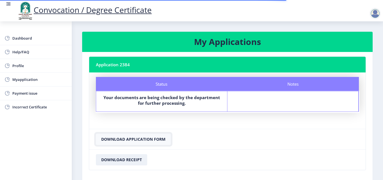
click at [123, 138] on button "Download Application Form" at bounding box center [133, 138] width 75 height 11
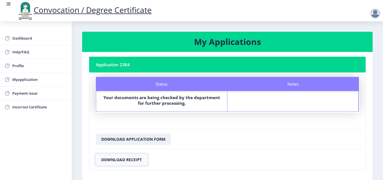
click at [126, 157] on button "Download Receipt" at bounding box center [121, 159] width 51 height 11
click at [27, 43] on link "Dashboard" at bounding box center [36, 37] width 72 height 13
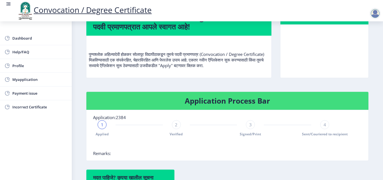
scroll to position [29, 0]
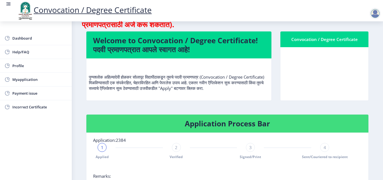
click at [375, 17] on div at bounding box center [374, 13] width 11 height 11
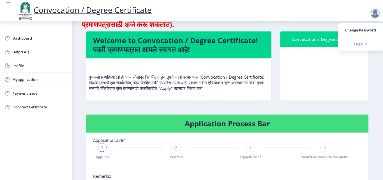
click at [366, 40] on link "Log out" at bounding box center [360, 43] width 45 height 13
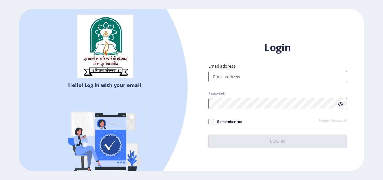
click at [302, 77] on input "Email address:" at bounding box center [277, 76] width 139 height 11
type input "[EMAIL_ADDRESS][DOMAIN_NAME]"
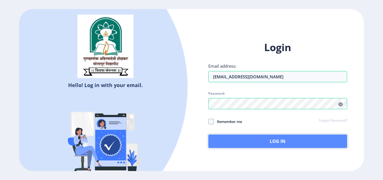
click at [259, 145] on button "Log In" at bounding box center [277, 140] width 139 height 13
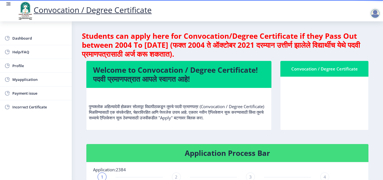
click at [379, 15] on div at bounding box center [374, 13] width 11 height 11
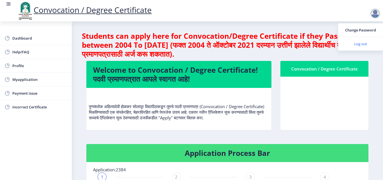
click at [365, 41] on span "Log out" at bounding box center [360, 43] width 36 height 7
